Goal: Information Seeking & Learning: Check status

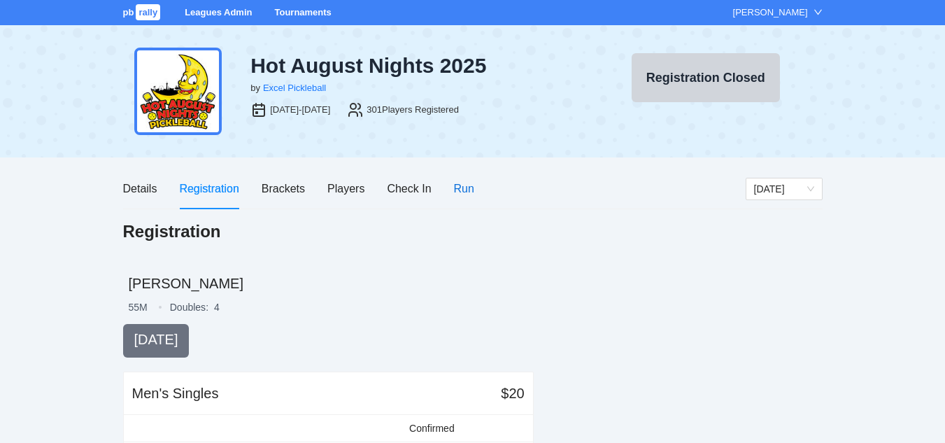
click at [466, 187] on div "Run" at bounding box center [464, 188] width 20 height 17
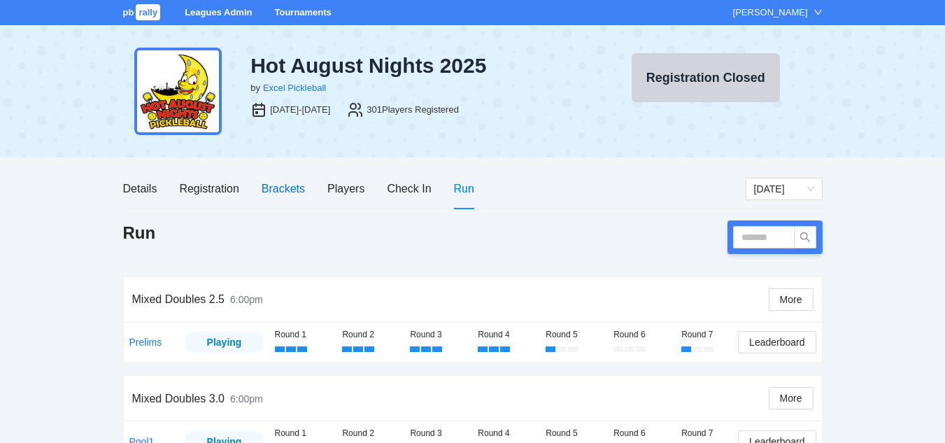
click at [287, 189] on div "Brackets" at bounding box center [282, 188] width 43 height 17
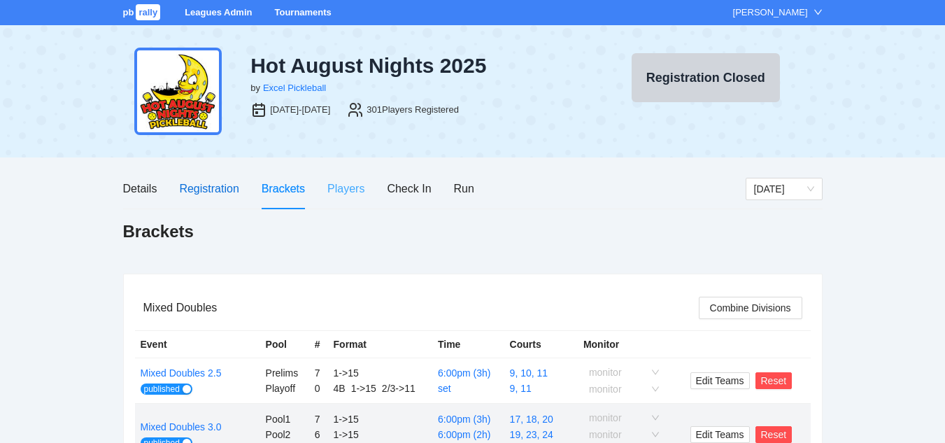
drag, startPoint x: 203, startPoint y: 187, endPoint x: 339, endPoint y: 201, distance: 137.0
click at [206, 188] on div "Registration" at bounding box center [208, 188] width 59 height 17
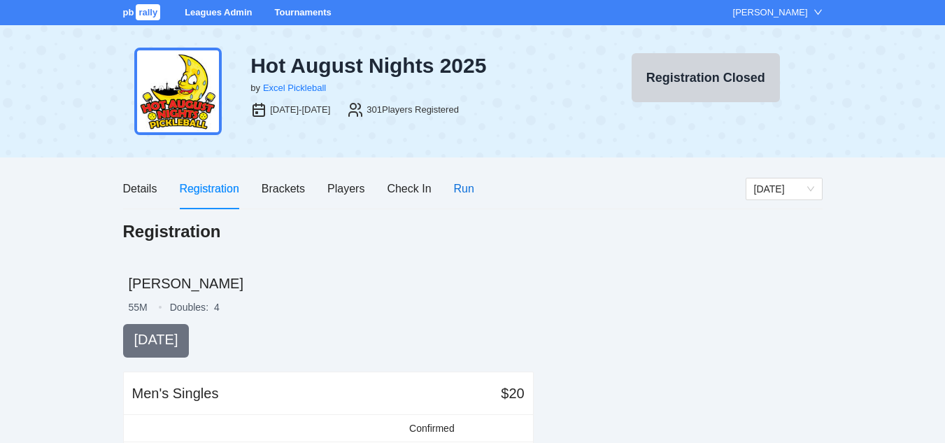
click at [466, 186] on div "Run" at bounding box center [464, 188] width 20 height 17
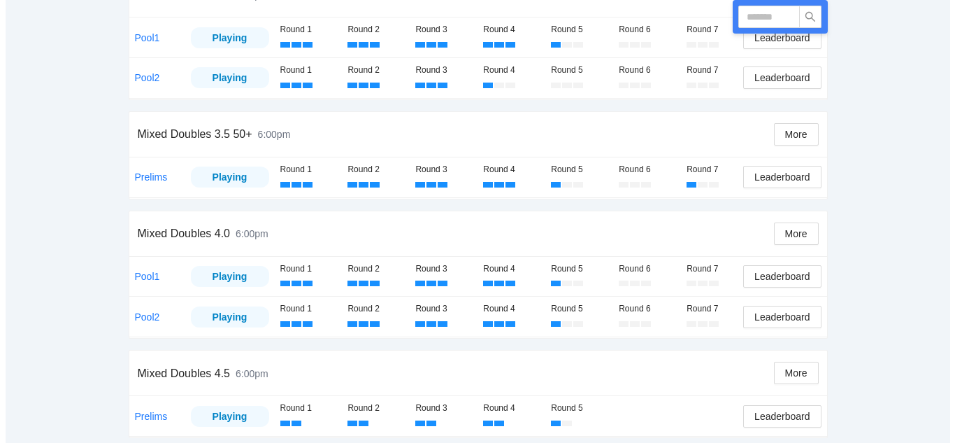
scroll to position [550, 0]
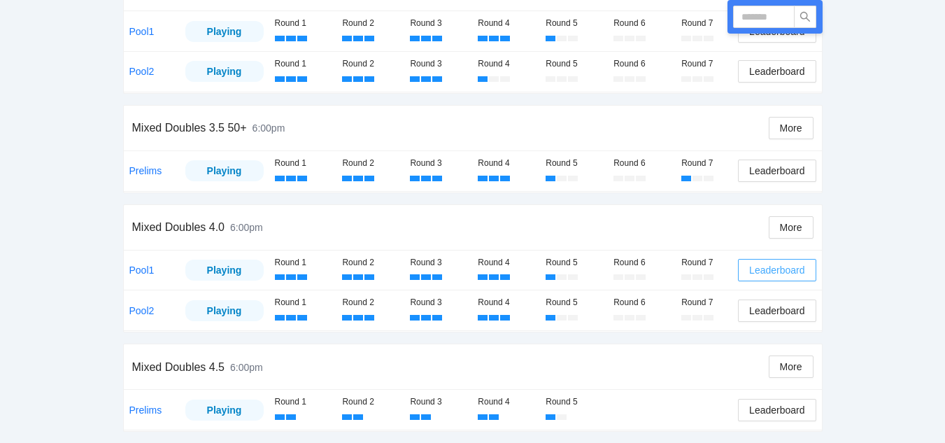
click at [773, 268] on span "Leaderboard" at bounding box center [776, 269] width 55 height 15
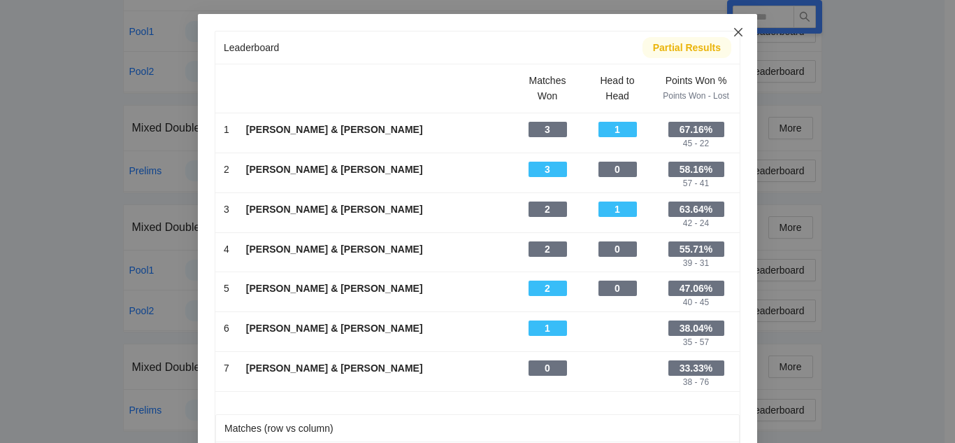
click at [733, 30] on icon "close" at bounding box center [738, 32] width 11 height 11
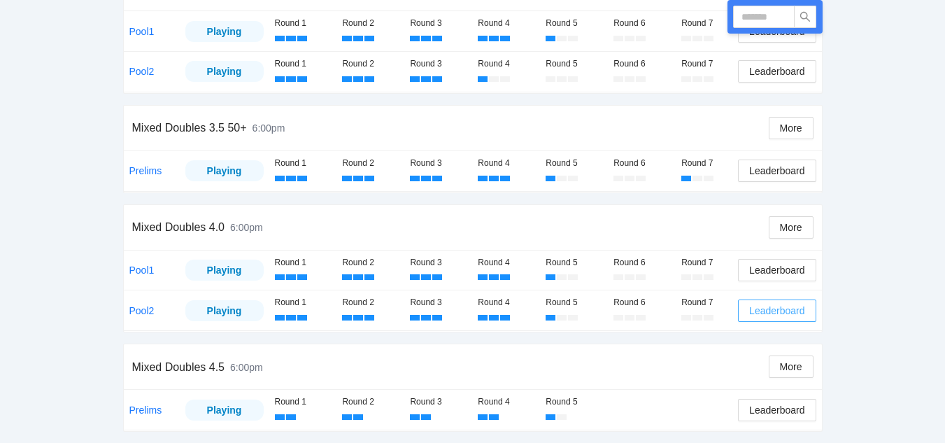
click at [774, 310] on span "Leaderboard" at bounding box center [776, 310] width 55 height 15
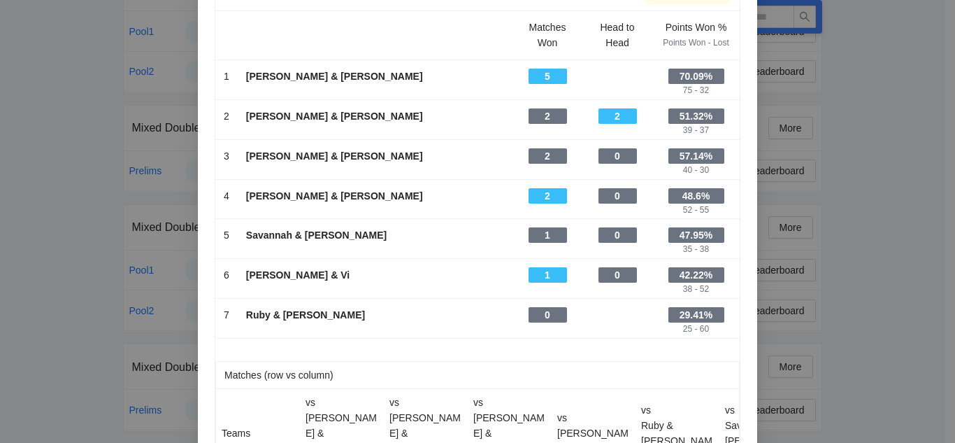
scroll to position [0, 0]
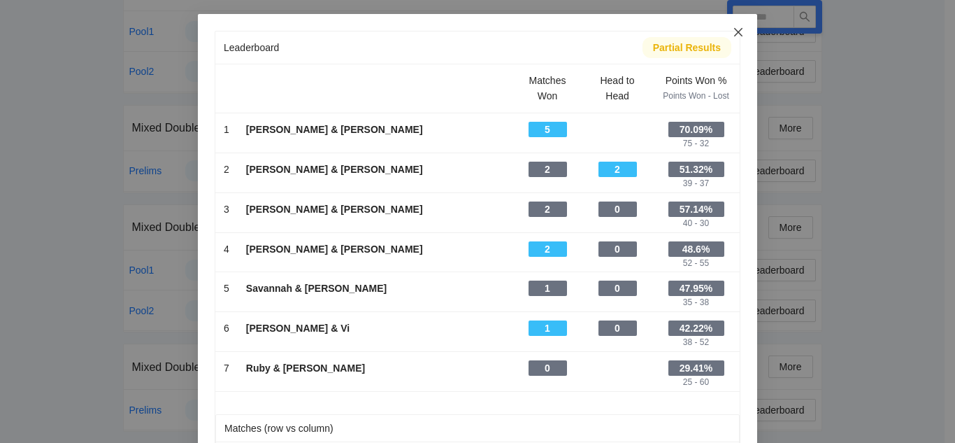
click at [735, 29] on icon "close" at bounding box center [738, 32] width 11 height 11
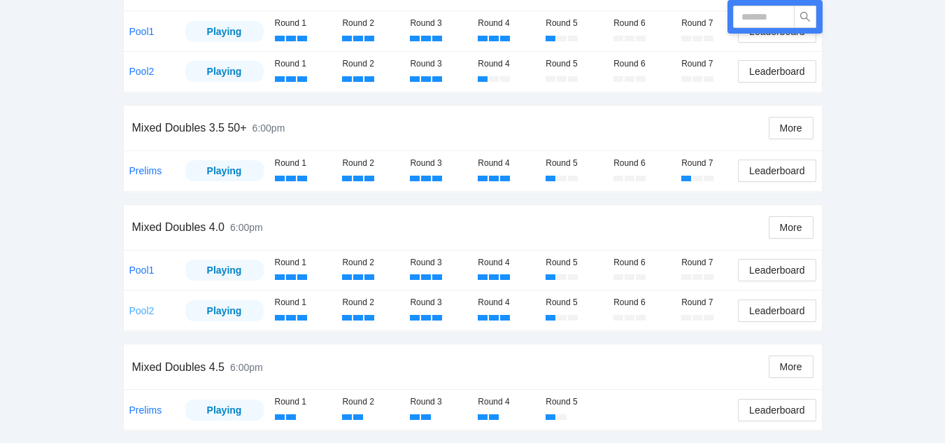
click at [139, 308] on link "Pool2" at bounding box center [141, 310] width 25 height 11
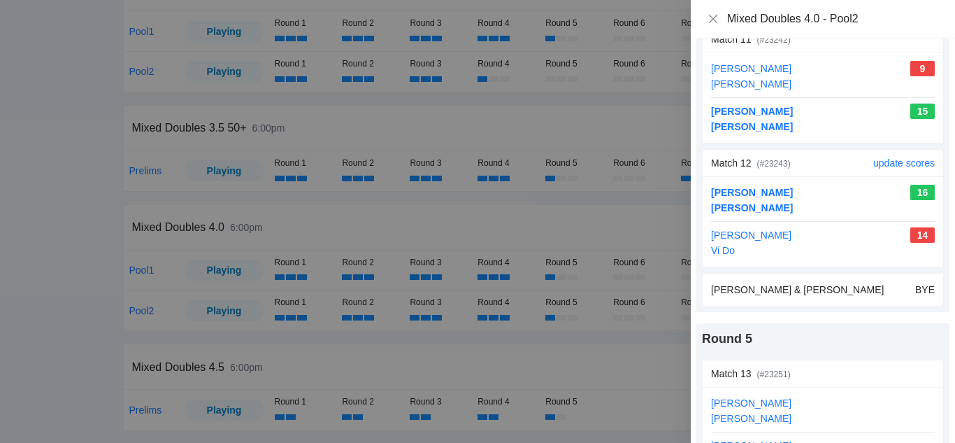
scroll to position [1577, 0]
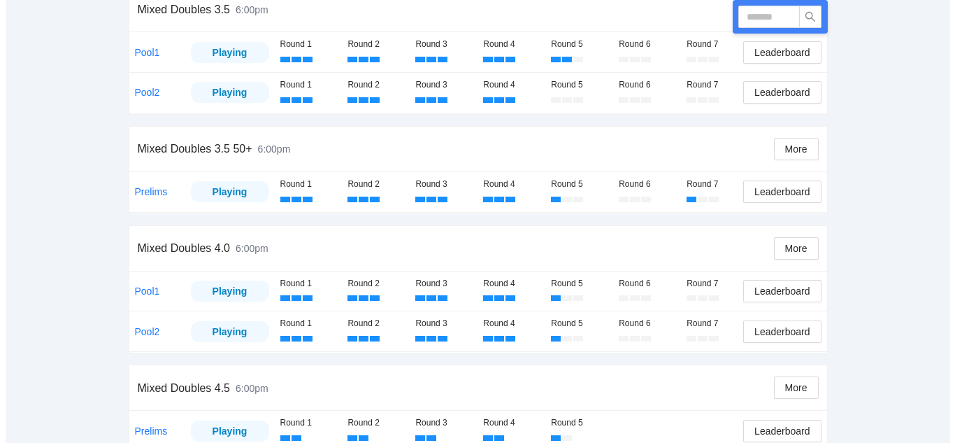
scroll to position [550, 0]
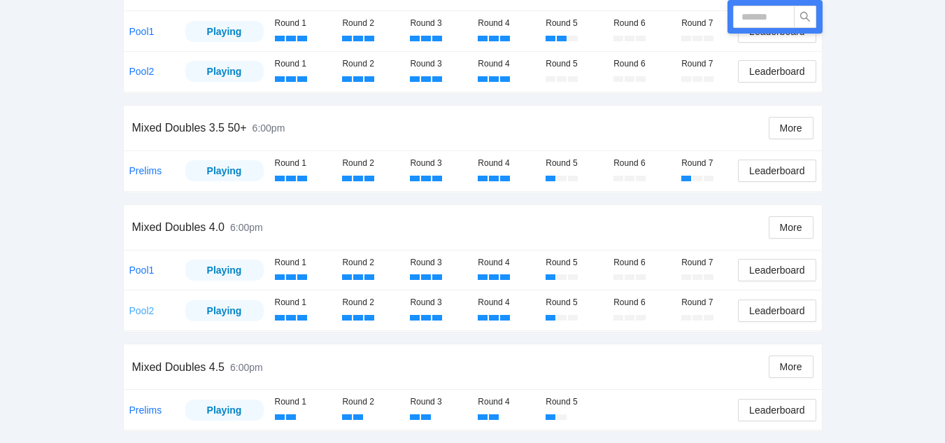
click at [141, 309] on link "Pool2" at bounding box center [141, 310] width 25 height 11
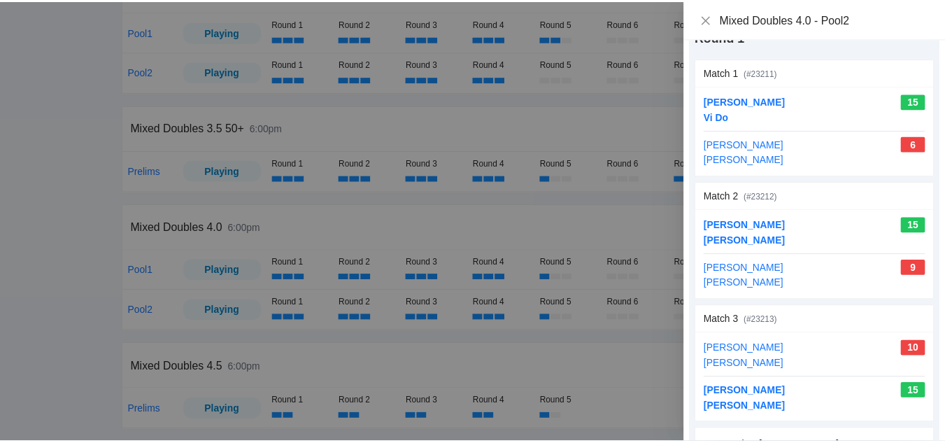
scroll to position [0, 0]
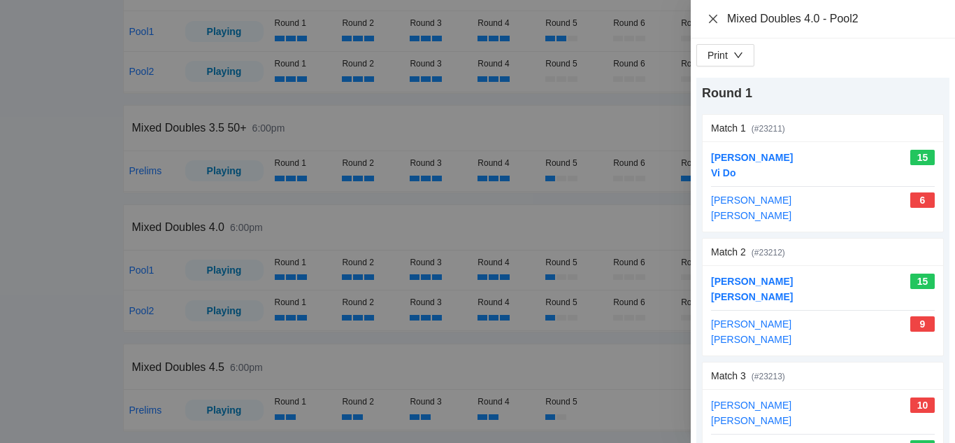
click at [712, 18] on icon "close" at bounding box center [713, 18] width 8 height 8
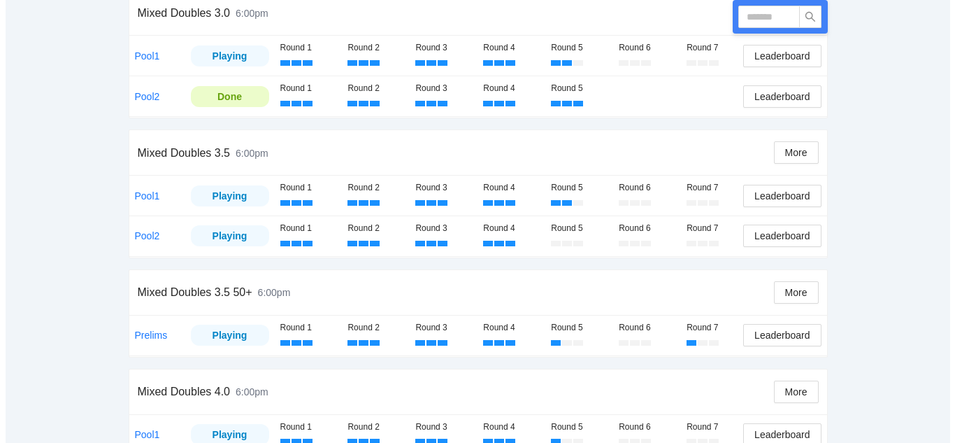
scroll to position [550, 0]
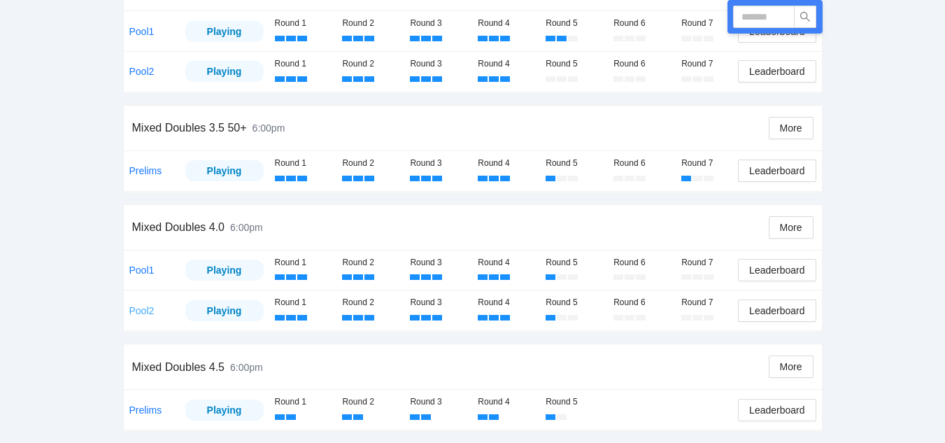
click at [147, 310] on link "Pool2" at bounding box center [141, 310] width 25 height 11
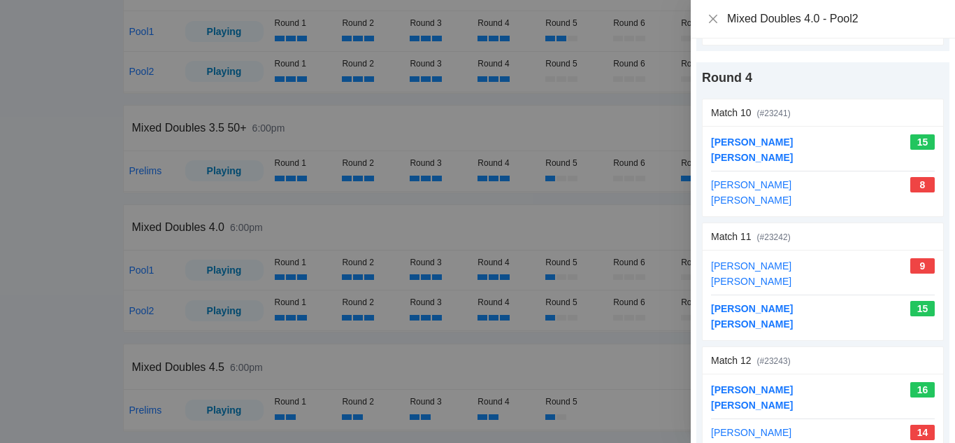
scroll to position [1367, 0]
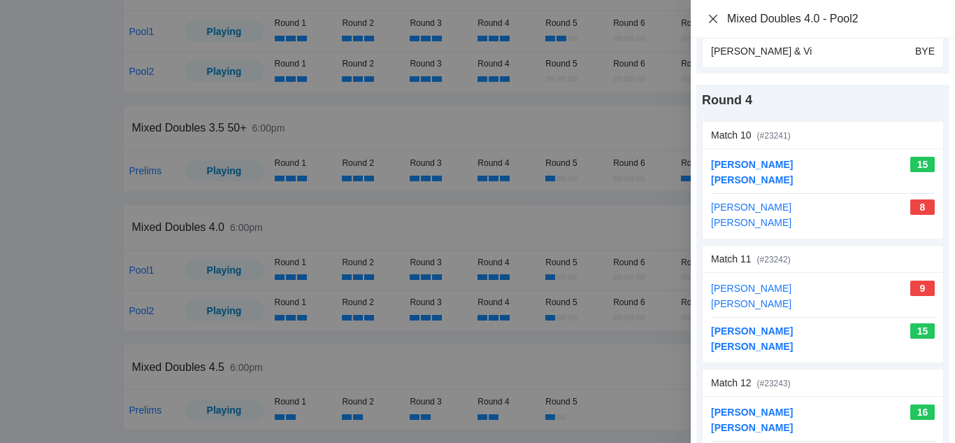
click at [709, 17] on icon "close" at bounding box center [713, 18] width 11 height 11
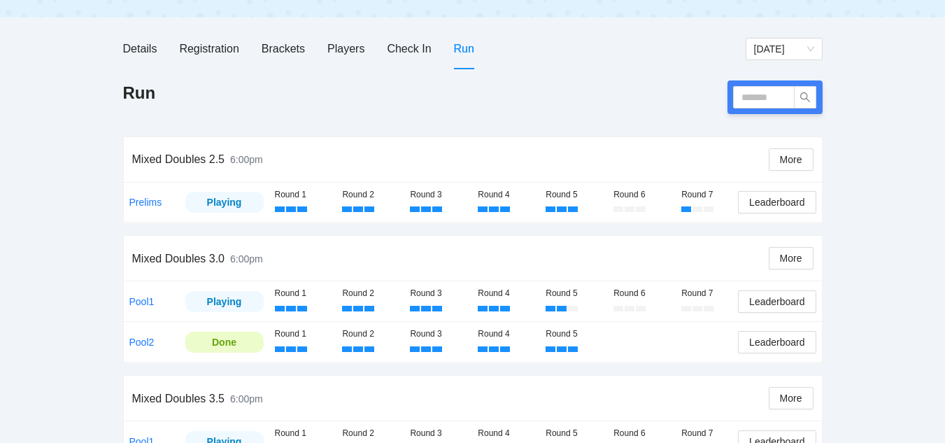
scroll to position [0, 0]
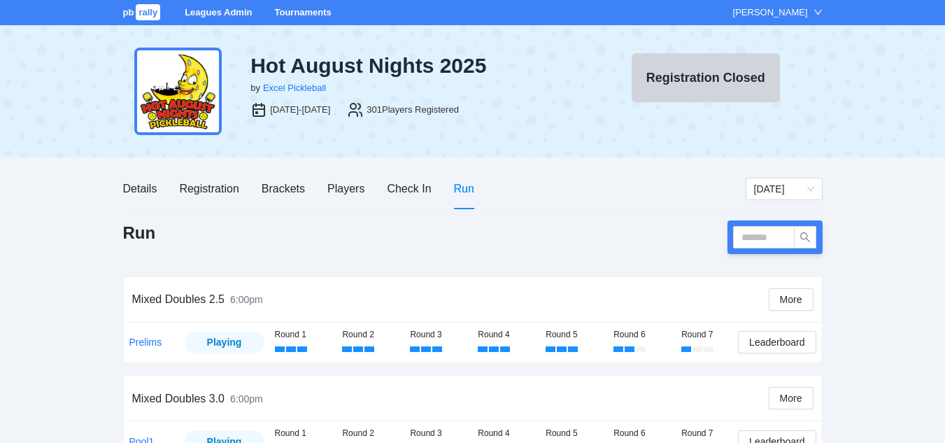
drag, startPoint x: 0, startPoint y: 352, endPoint x: 538, endPoint y: 171, distance: 568.0
click at [538, 171] on div "Details Registration Brackets Players Check In Run" at bounding box center [434, 188] width 622 height 40
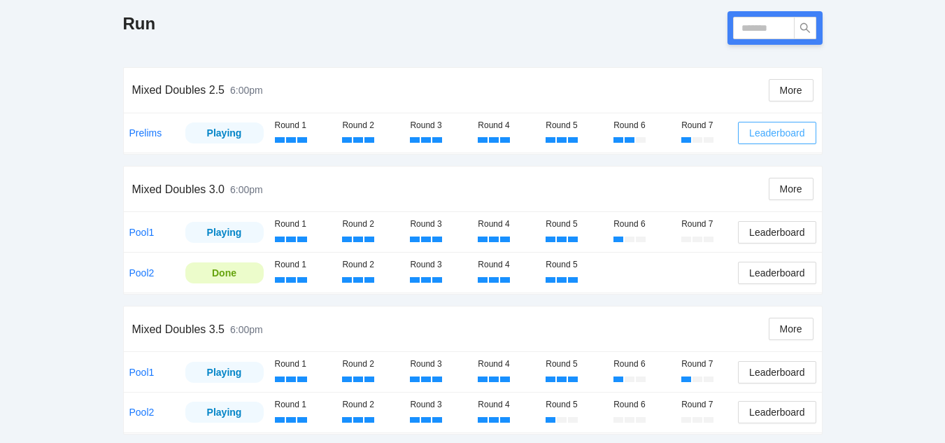
scroll to position [210, 0]
click at [787, 87] on span "More" at bounding box center [791, 89] width 22 height 15
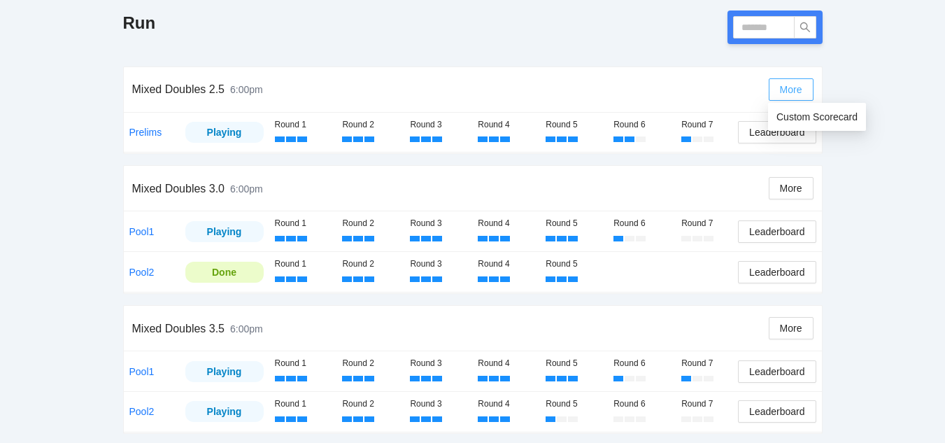
click at [791, 87] on span "More" at bounding box center [791, 89] width 22 height 15
click at [787, 88] on span "More" at bounding box center [791, 89] width 22 height 15
click at [809, 115] on span "Custom Scorecard" at bounding box center [816, 116] width 81 height 15
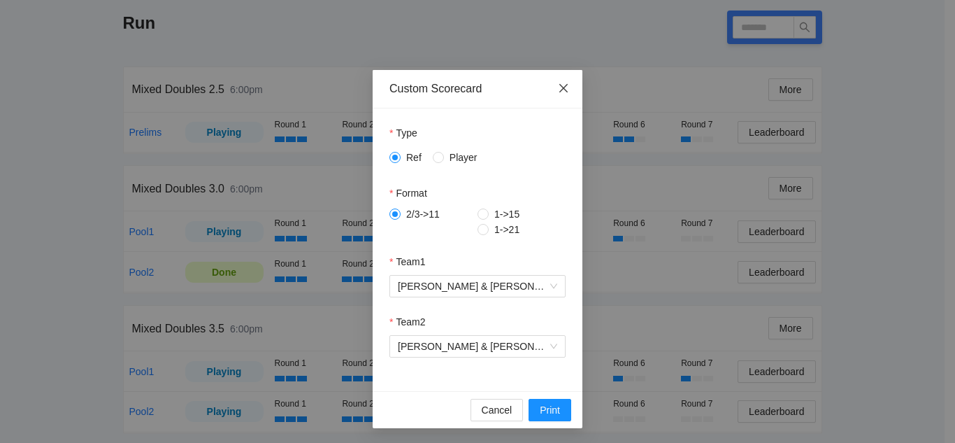
click at [559, 87] on icon "close" at bounding box center [563, 88] width 8 height 8
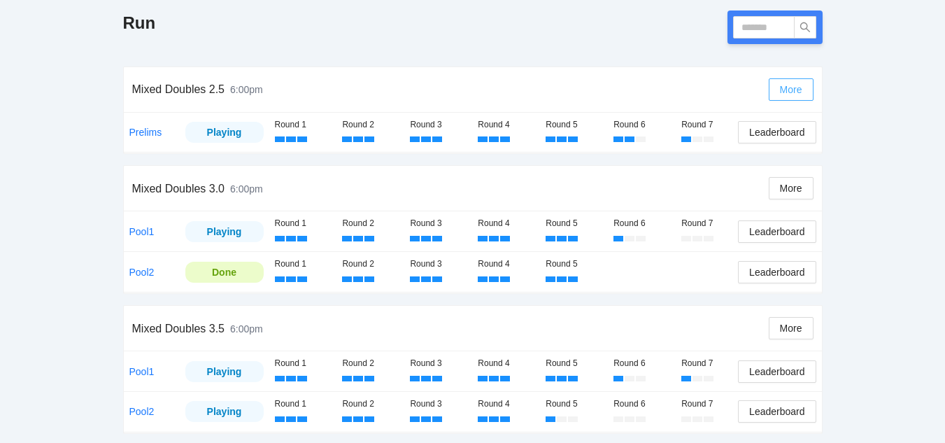
click at [791, 85] on span "More" at bounding box center [791, 89] width 22 height 15
click at [900, 75] on div "pb rally Leagues Admin Tournaments Tony Spurlin Hot August Nights 2025 by Excel…" at bounding box center [472, 313] width 945 height 1046
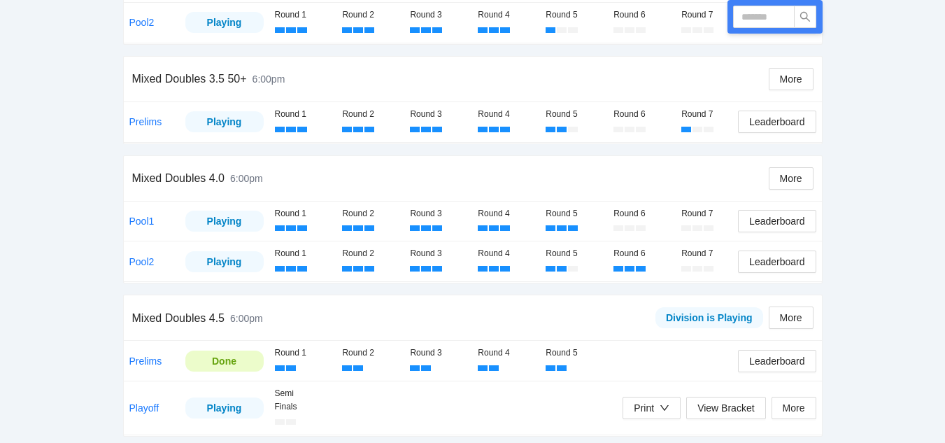
scroll to position [603, 0]
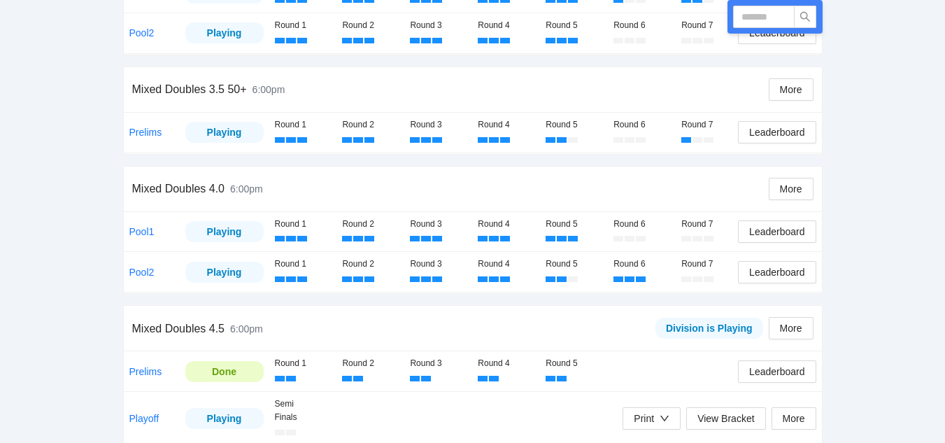
scroll to position [603, 0]
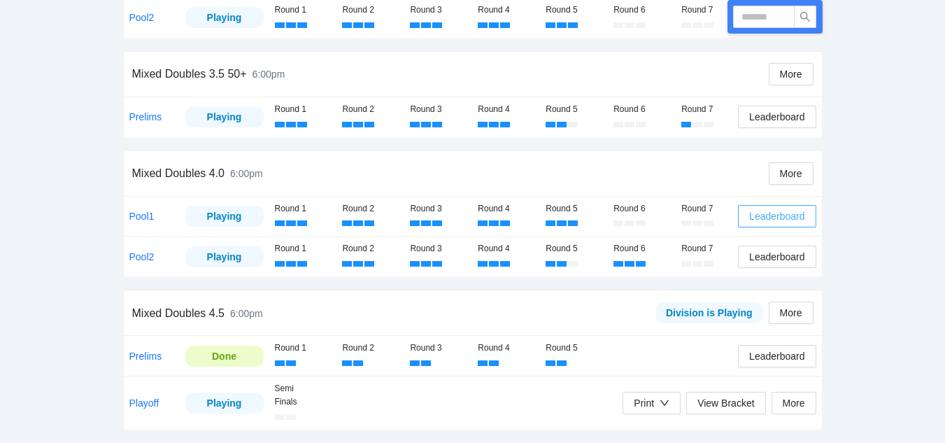
click at [766, 215] on span "Leaderboard" at bounding box center [776, 215] width 55 height 15
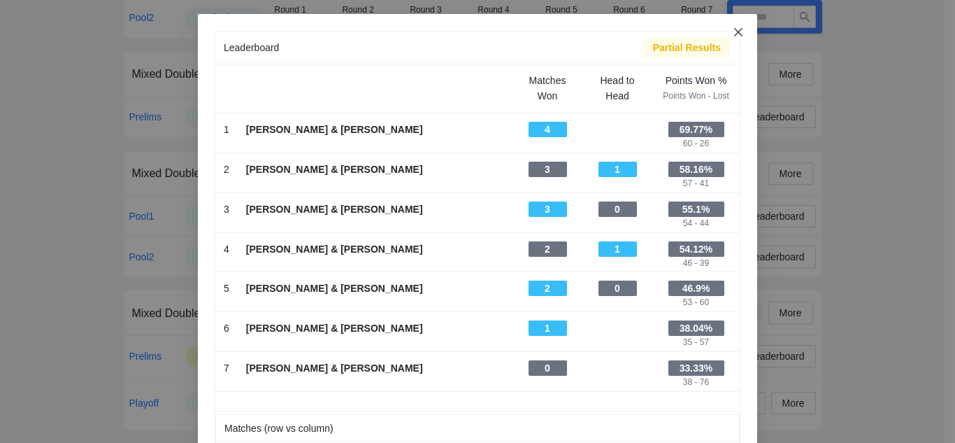
click at [733, 30] on icon "close" at bounding box center [738, 32] width 11 height 11
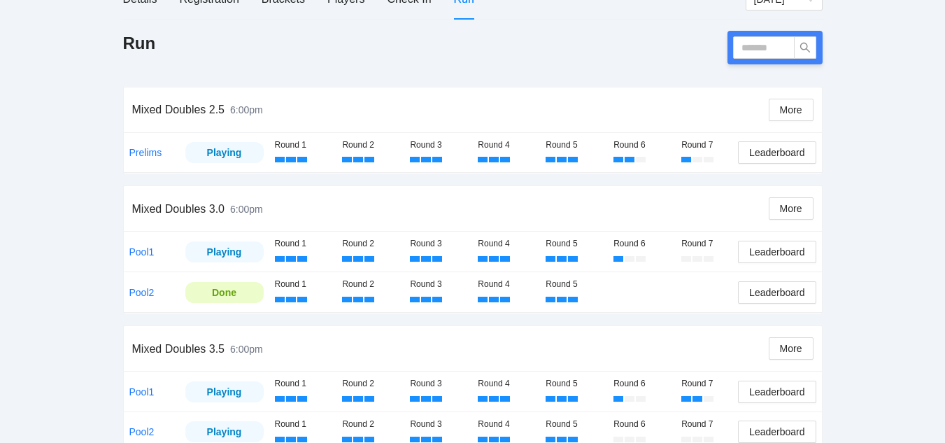
scroll to position [0, 0]
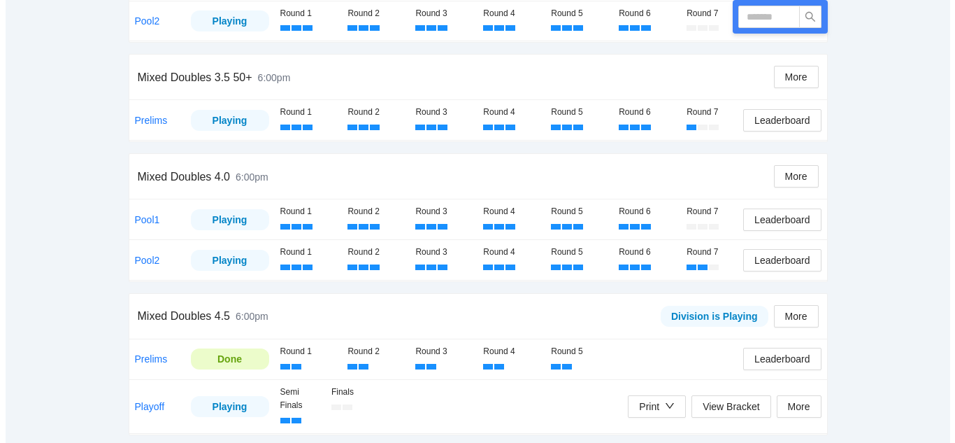
scroll to position [657, 0]
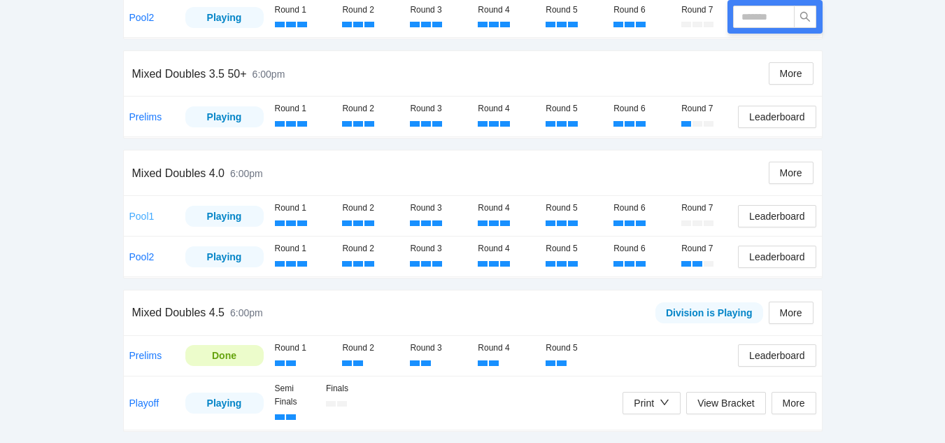
click at [141, 215] on link "Pool1" at bounding box center [141, 215] width 25 height 11
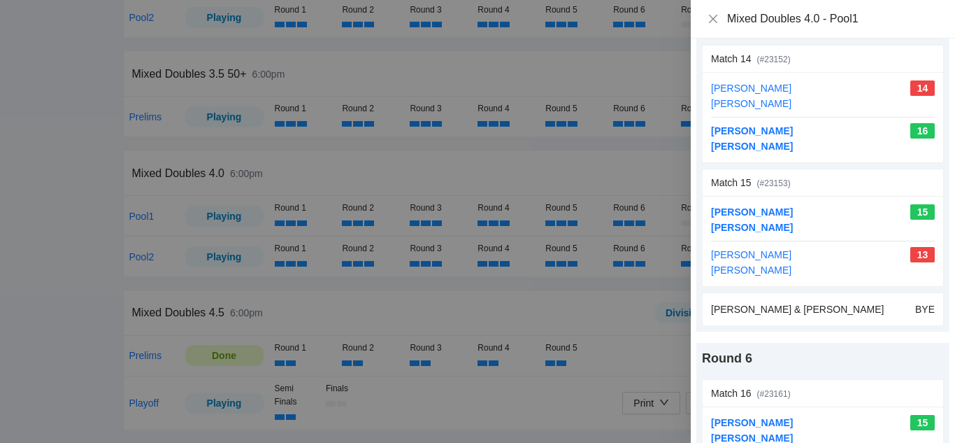
scroll to position [2097, 0]
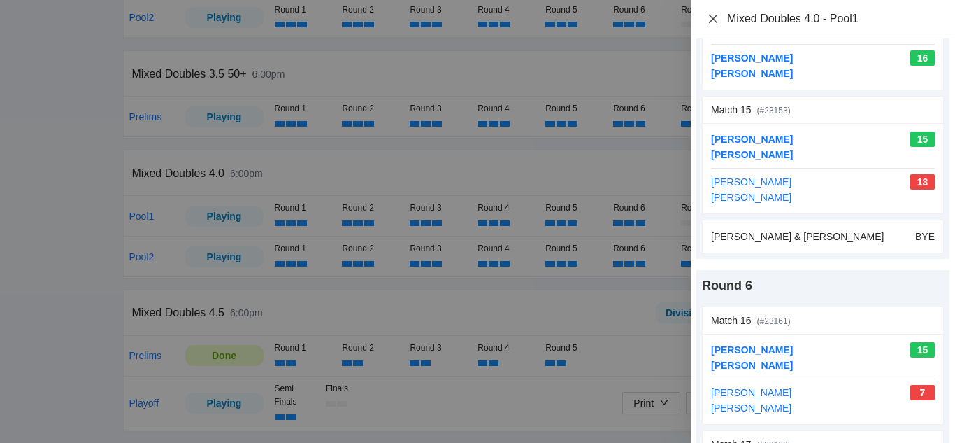
click at [713, 20] on icon "close" at bounding box center [713, 18] width 11 height 11
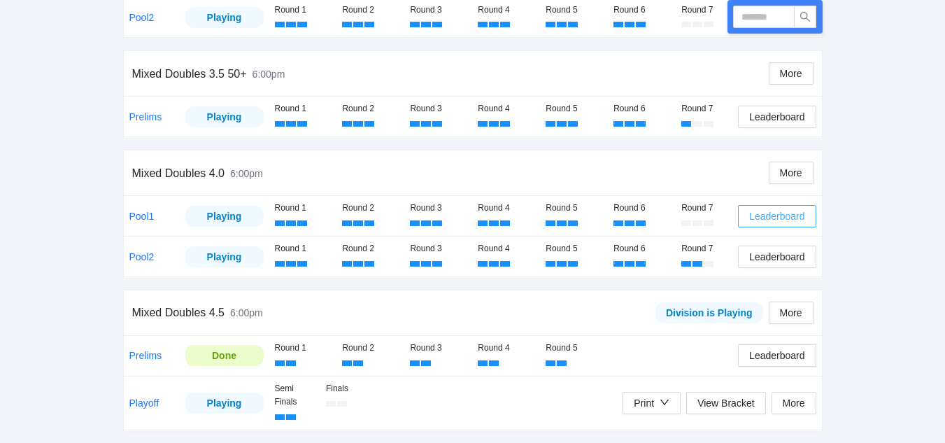
click at [778, 214] on span "Leaderboard" at bounding box center [776, 215] width 55 height 15
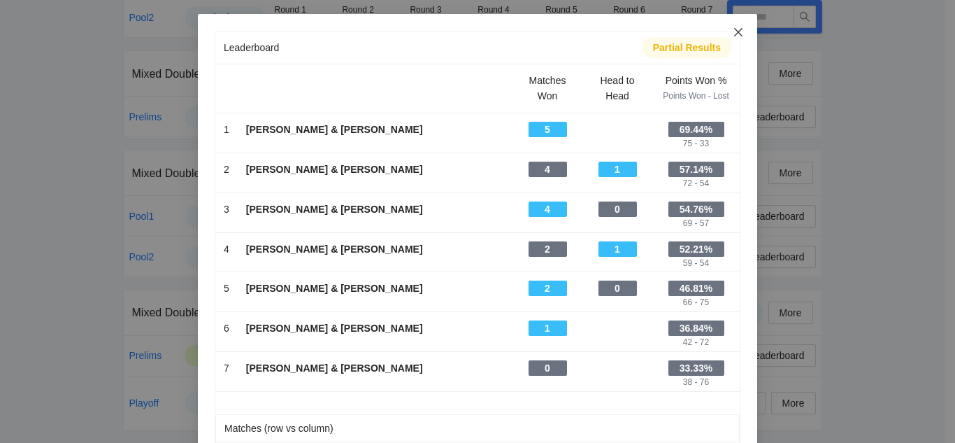
click at [734, 31] on icon "close" at bounding box center [738, 32] width 8 height 8
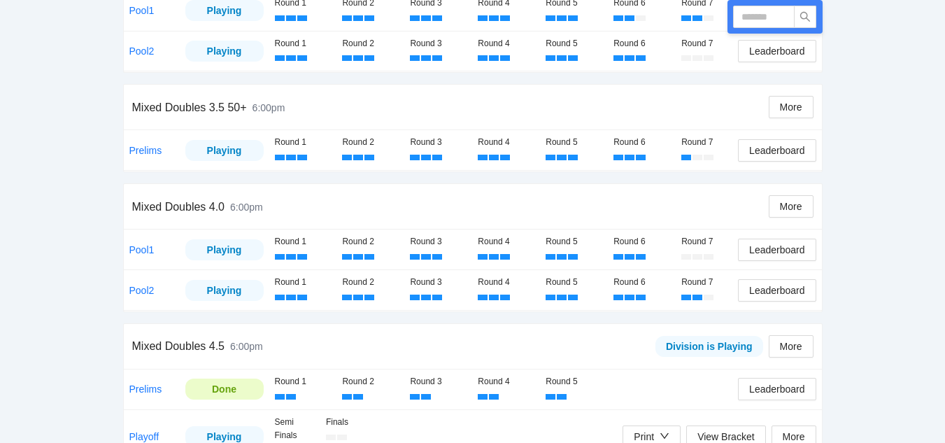
scroll to position [657, 0]
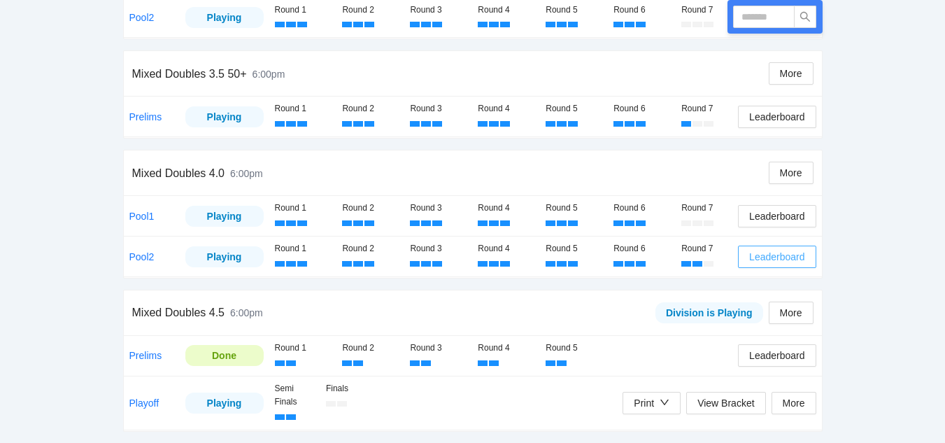
click at [770, 257] on span "Leaderboard" at bounding box center [776, 256] width 55 height 15
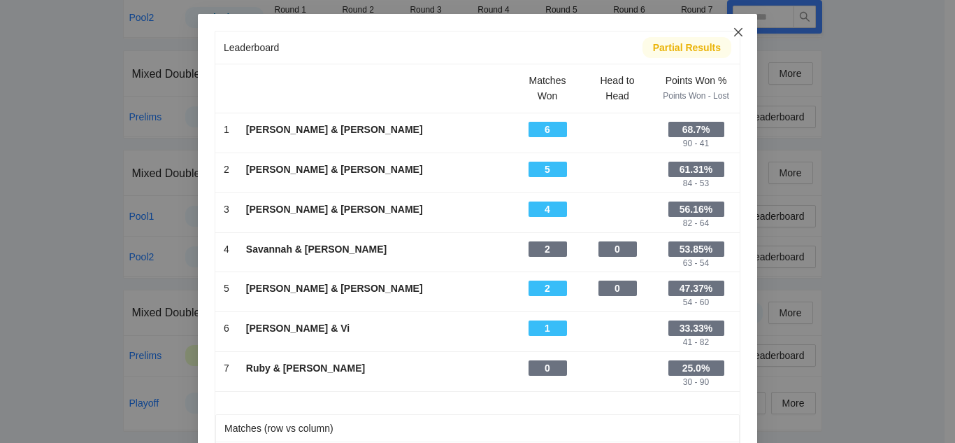
click at [733, 31] on icon "close" at bounding box center [738, 32] width 11 height 11
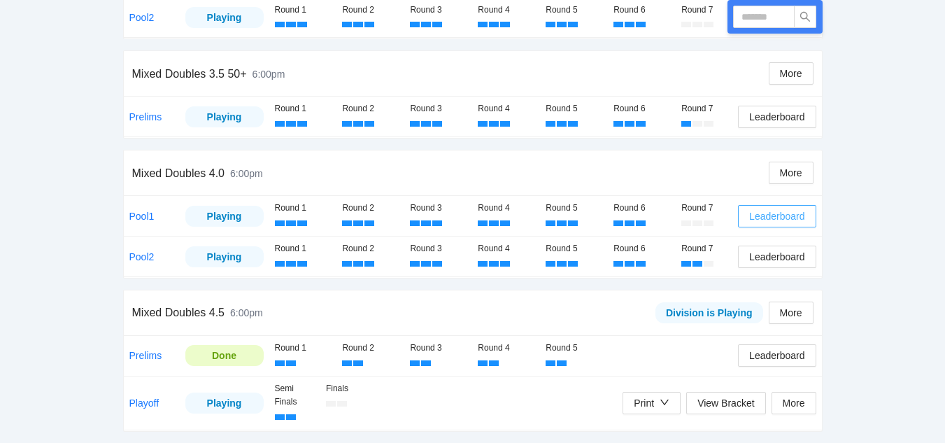
click at [775, 215] on span "Leaderboard" at bounding box center [776, 215] width 55 height 15
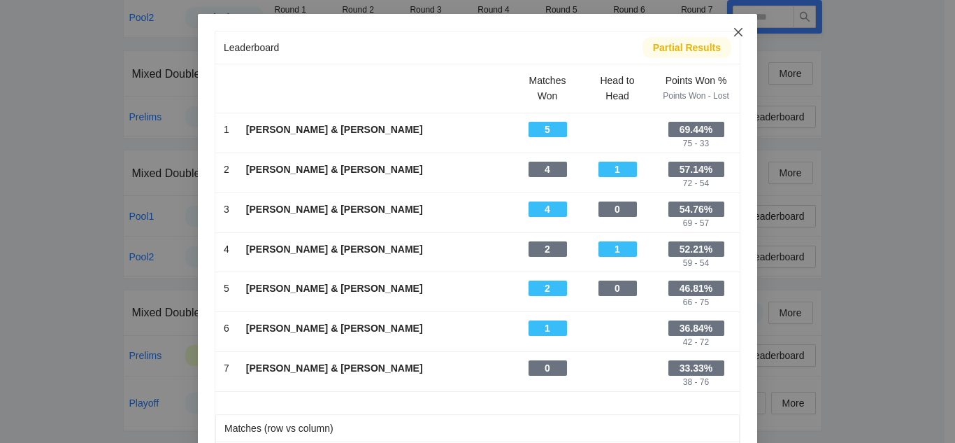
click at [733, 29] on icon "close" at bounding box center [738, 32] width 11 height 11
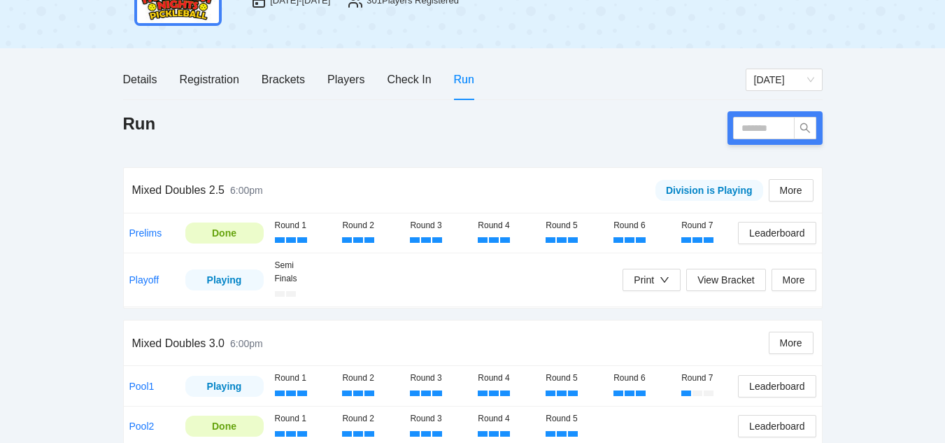
scroll to position [140, 0]
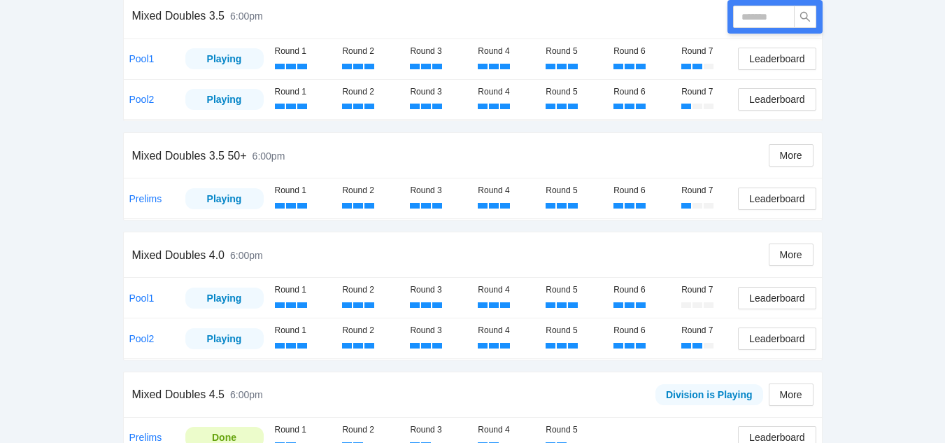
scroll to position [587, 0]
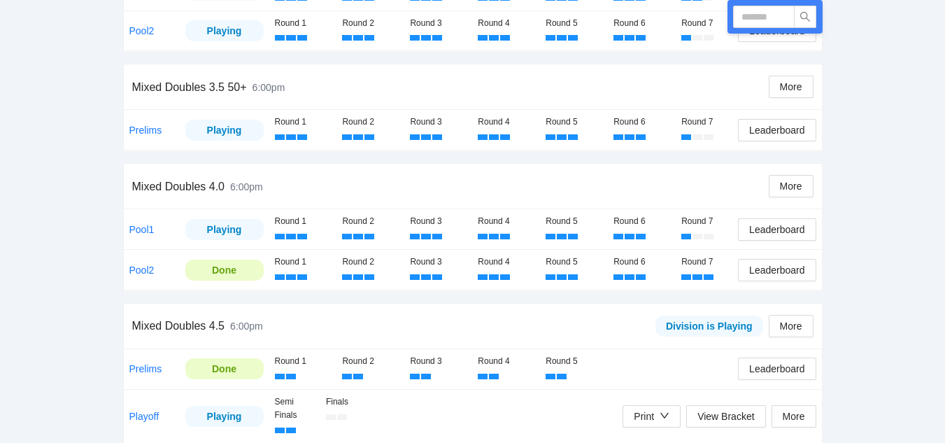
scroll to position [657, 0]
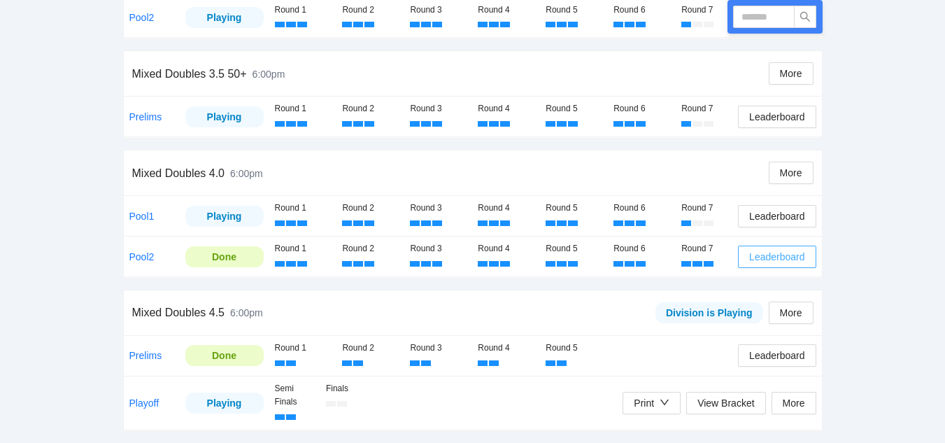
click at [772, 254] on span "Leaderboard" at bounding box center [776, 256] width 55 height 15
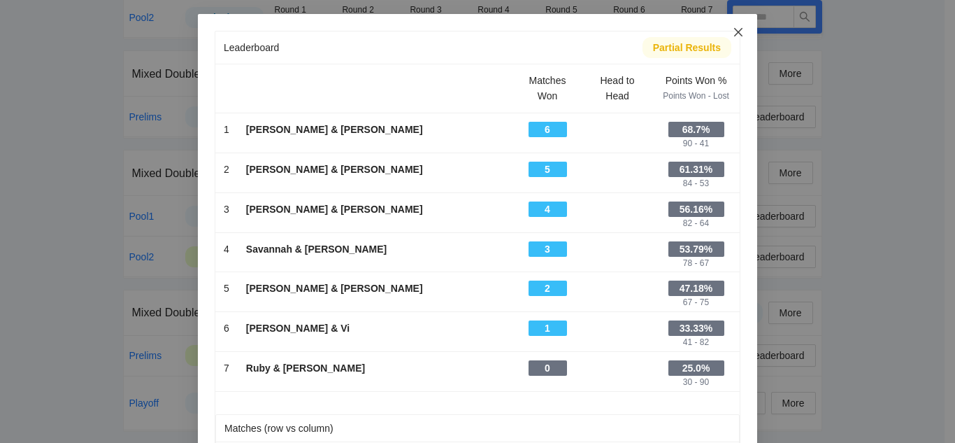
click at [734, 31] on icon "close" at bounding box center [738, 32] width 8 height 8
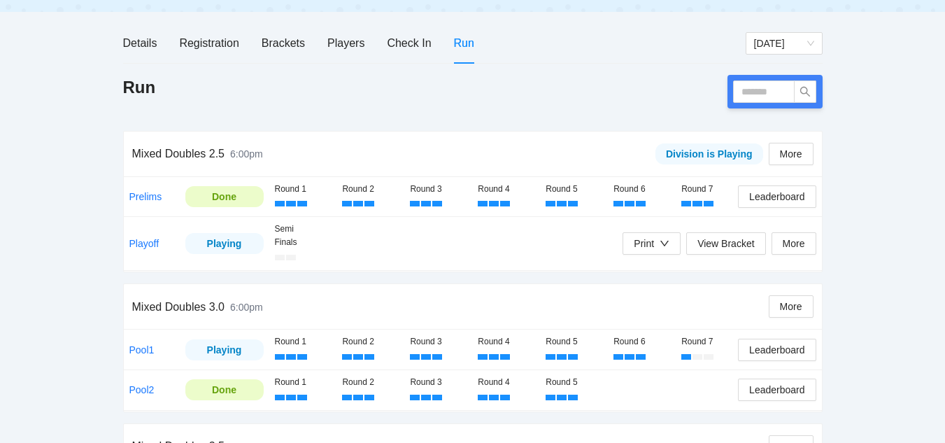
scroll to position [168, 0]
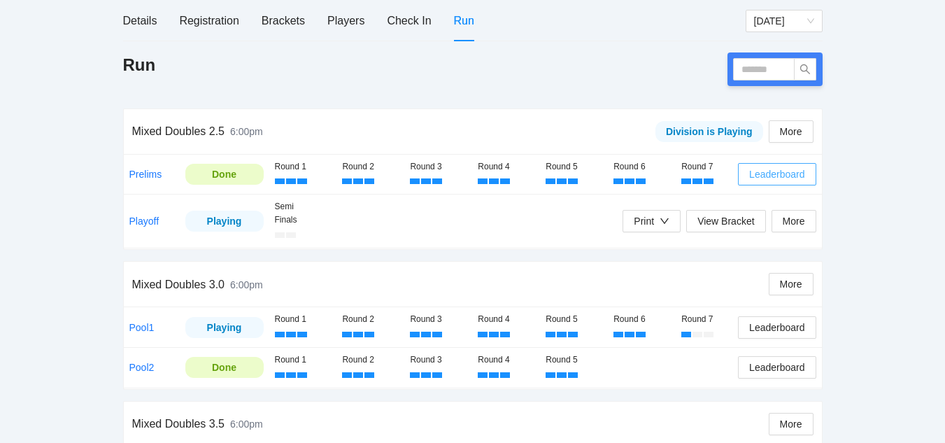
click at [774, 175] on span "Leaderboard" at bounding box center [776, 173] width 55 height 15
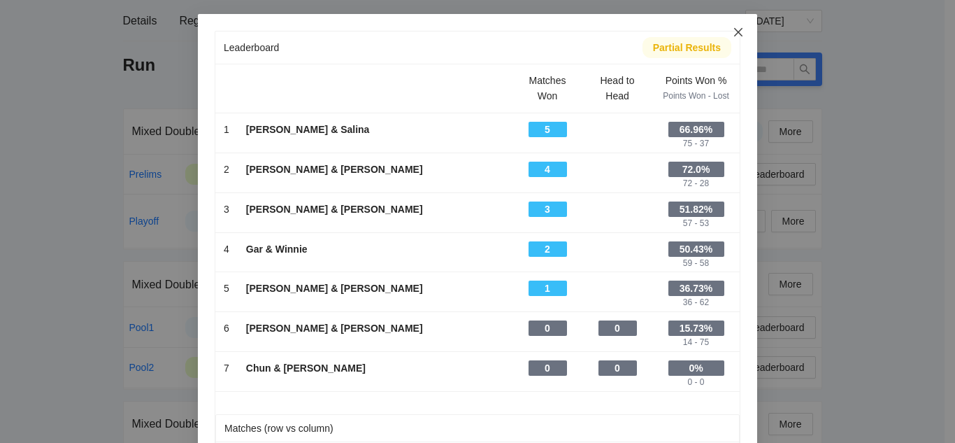
click at [734, 31] on icon "close" at bounding box center [738, 32] width 8 height 8
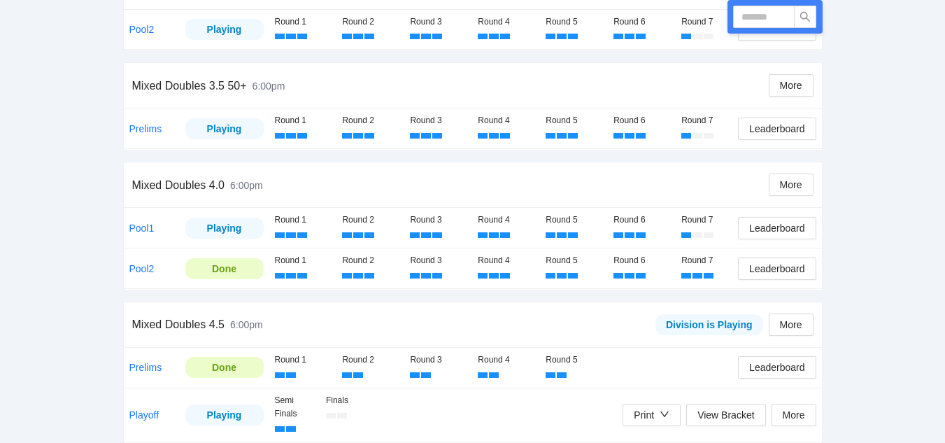
scroll to position [657, 0]
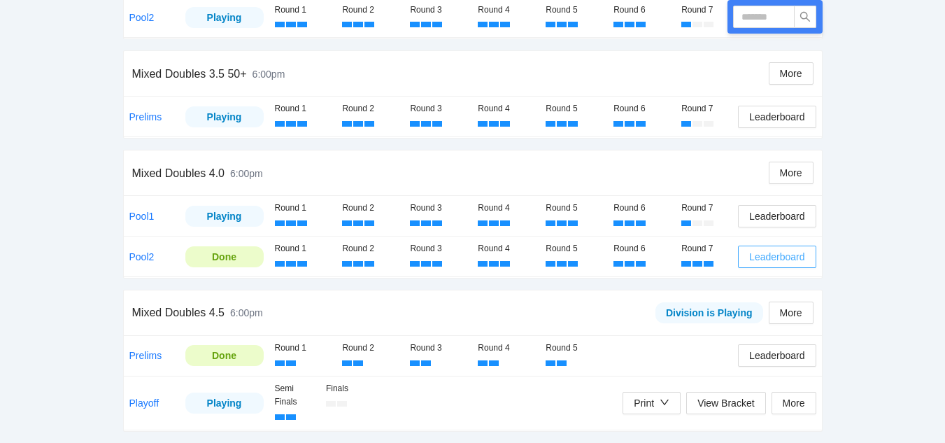
click at [777, 257] on span "Leaderboard" at bounding box center [776, 256] width 55 height 15
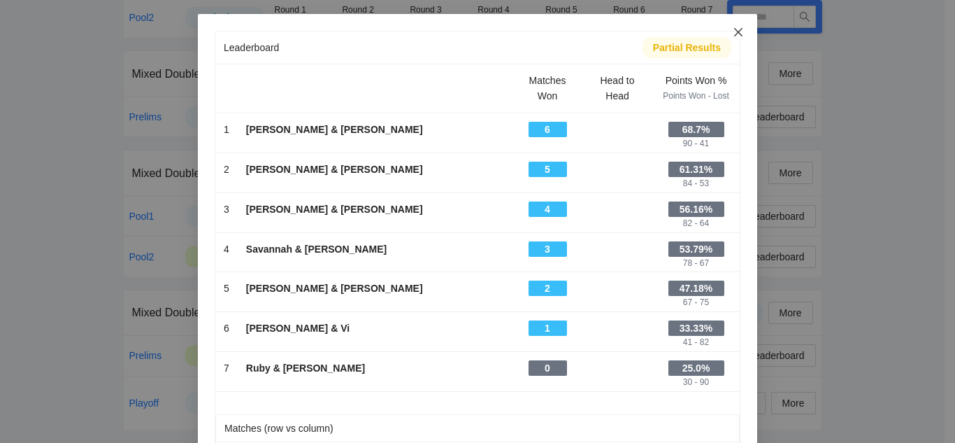
click at [734, 31] on icon "close" at bounding box center [738, 32] width 8 height 8
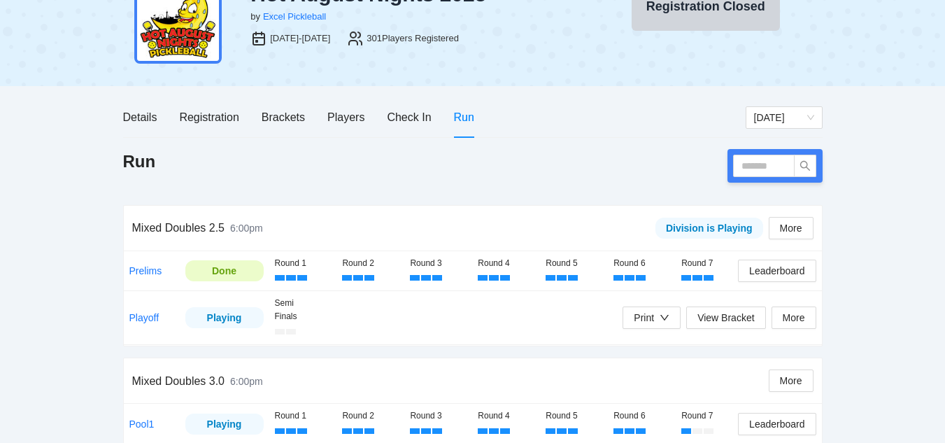
scroll to position [70, 0]
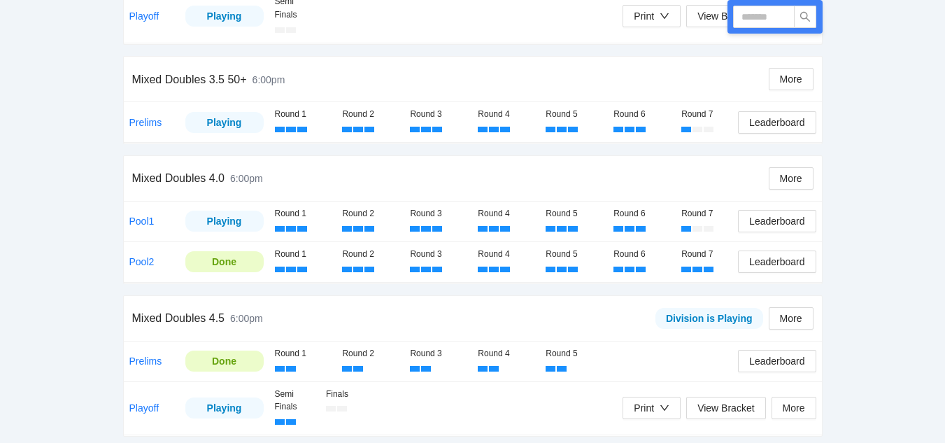
scroll to position [710, 0]
